Goal: Find specific page/section: Find specific page/section

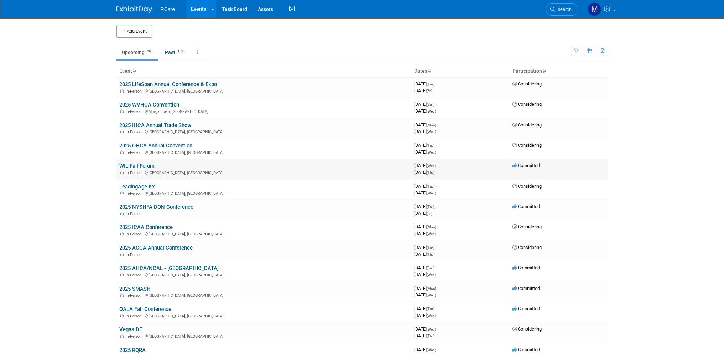
click at [143, 166] on link "WIL Fall Forum" at bounding box center [136, 166] width 35 height 6
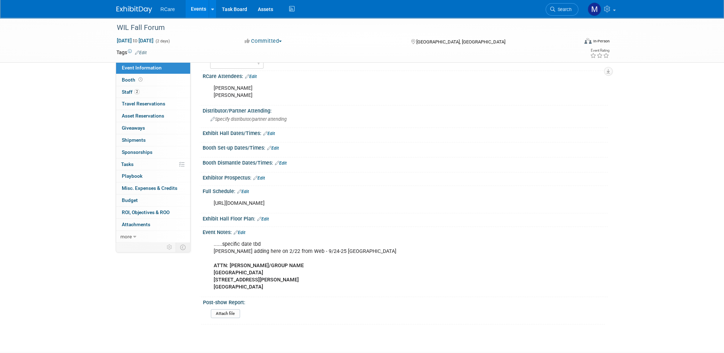
scroll to position [143, 0]
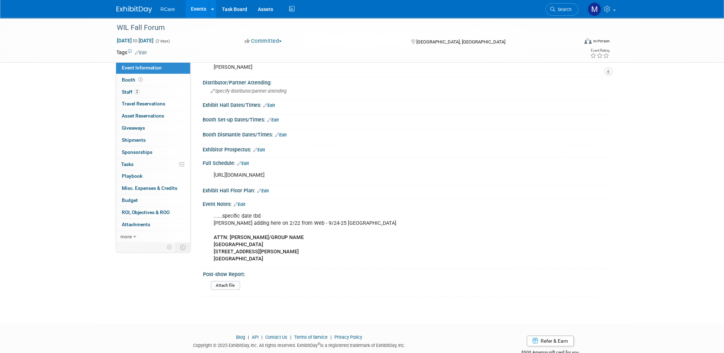
drag, startPoint x: 376, startPoint y: 175, endPoint x: 210, endPoint y: 174, distance: 166.4
click at [210, 174] on div "https://www.argentum.org/events/women-in-leadership-forum/#agenda" at bounding box center [369, 175] width 321 height 14
copy div "https://www.argentum.org/events/women-in-leadership-forum/#agenda"
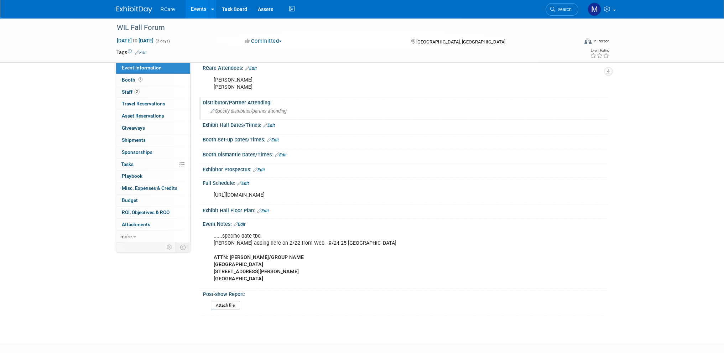
scroll to position [71, 0]
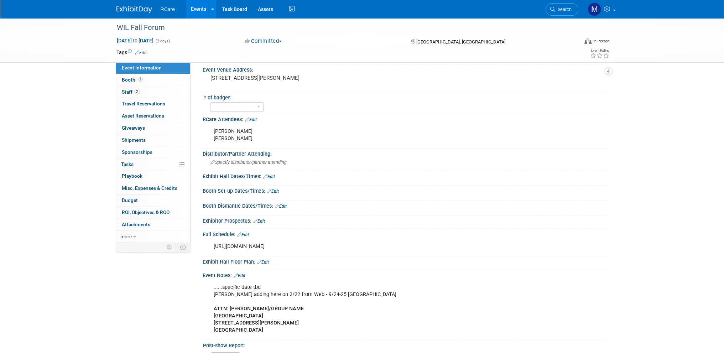
click at [202, 6] on link "Events" at bounding box center [199, 9] width 26 height 18
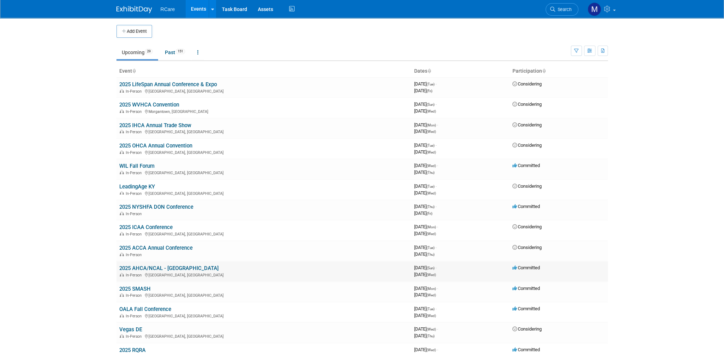
click at [157, 265] on link "2025 AHCA/NCAL - [GEOGRAPHIC_DATA]" at bounding box center [168, 268] width 99 height 6
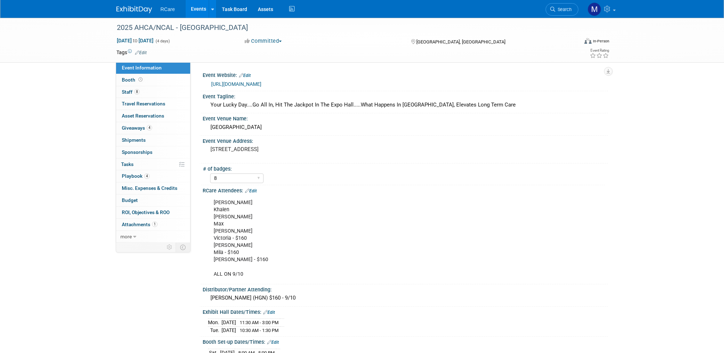
select select "8"
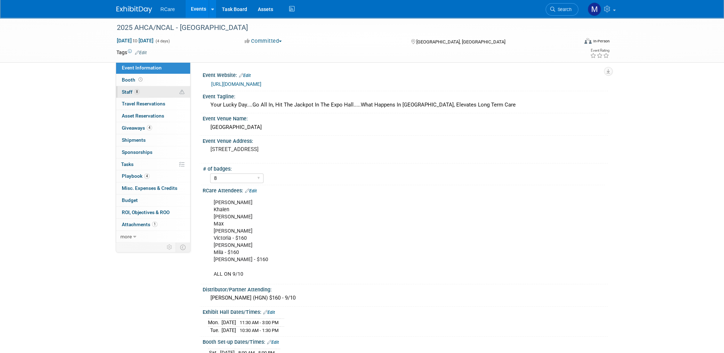
click at [140, 93] on link "8 Staff 8" at bounding box center [153, 92] width 74 height 12
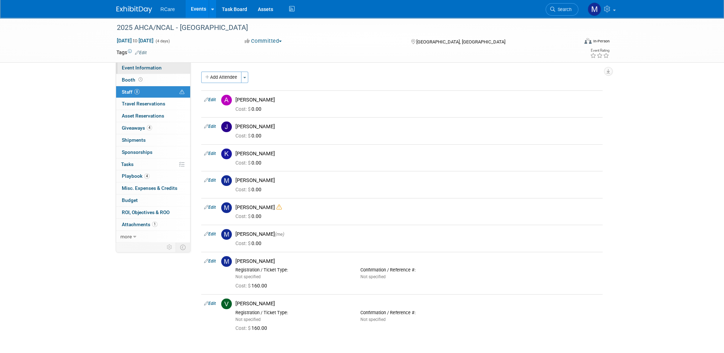
click at [147, 68] on span "Event Information" at bounding box center [142, 68] width 40 height 6
select select "8"
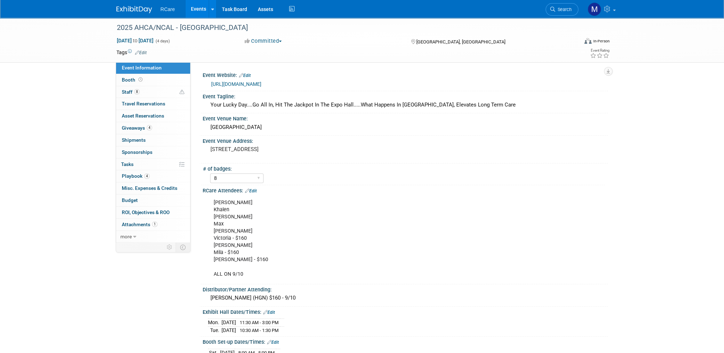
click at [649, 69] on div "2025 AHCA/NCAL - Vegas Oct 19, 2025 to Oct 22, 2025 (4 days) Oct 19, 2025 to Oc…" at bounding box center [362, 322] width 724 height 609
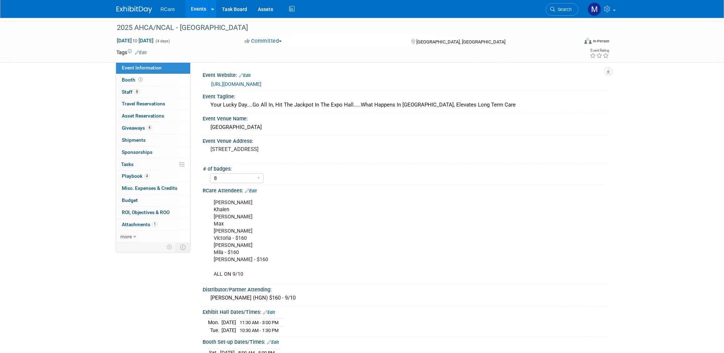
select select "8"
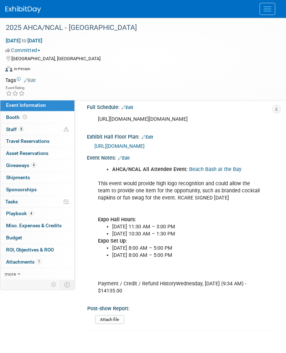
scroll to position [312, 0]
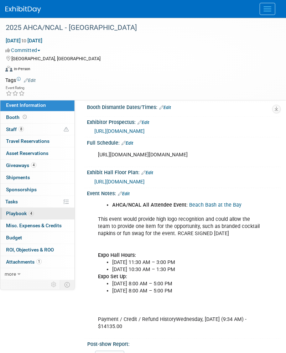
click at [15, 212] on span "Playbook 4" at bounding box center [20, 214] width 28 height 6
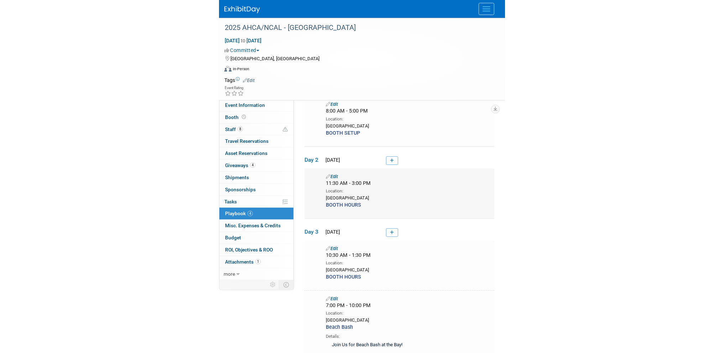
scroll to position [0, 0]
